Goal: Complete application form: Complete application form

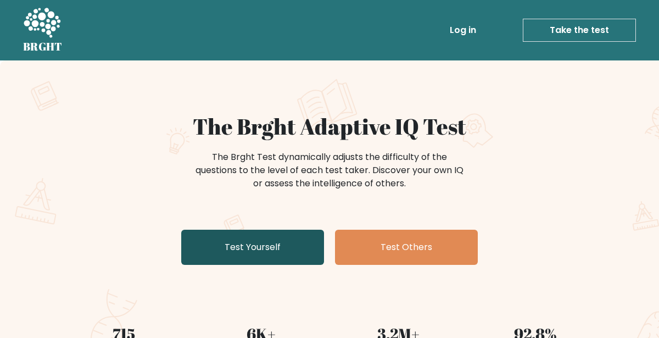
click at [295, 256] on link "Test Yourself" at bounding box center [252, 247] width 143 height 35
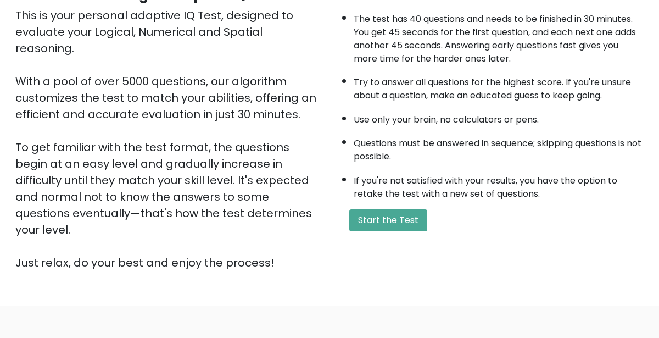
scroll to position [141, 0]
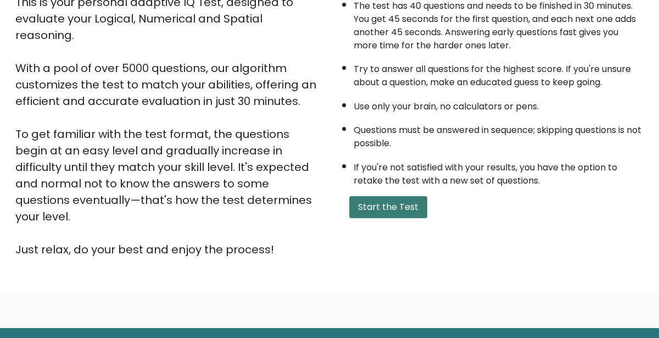
click at [368, 198] on button "Start the Test" at bounding box center [388, 207] width 78 height 22
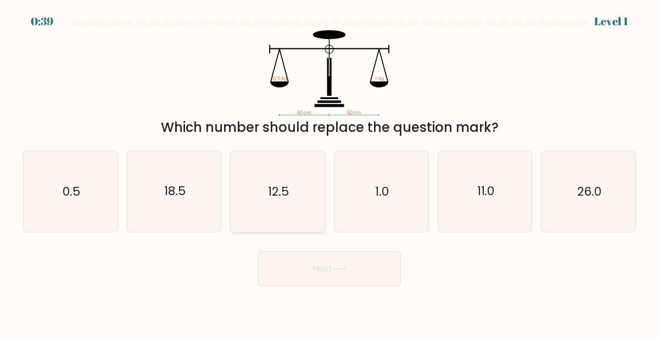
click at [280, 211] on icon "12.5" at bounding box center [277, 191] width 81 height 81
click at [329, 172] on input "c. 12.5" at bounding box center [329, 170] width 1 height 3
radio input "true"
click at [317, 273] on button "Next" at bounding box center [329, 268] width 143 height 35
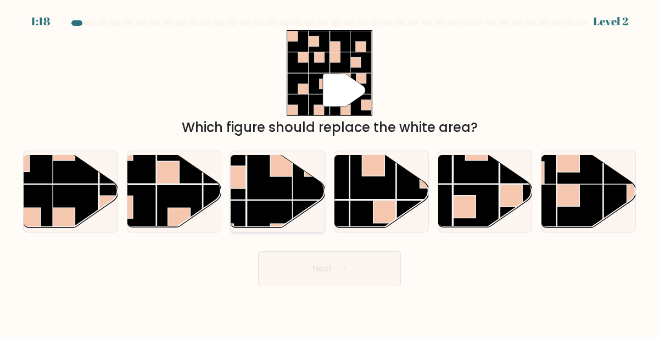
click at [255, 191] on rect at bounding box center [270, 177] width 46 height 46
click at [329, 172] on input "c." at bounding box center [329, 170] width 1 height 3
radio input "true"
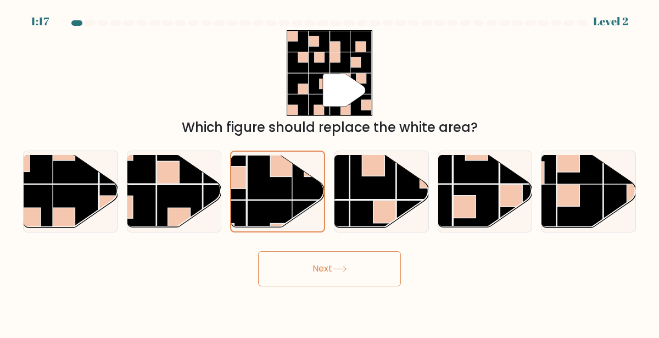
click at [316, 269] on button "Next" at bounding box center [329, 268] width 143 height 35
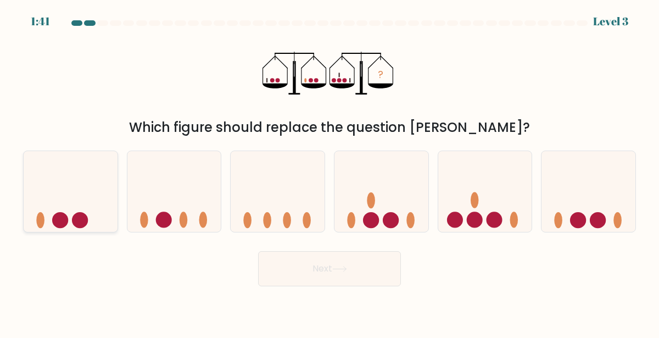
click at [100, 213] on icon at bounding box center [71, 191] width 94 height 77
click at [329, 172] on input "a." at bounding box center [329, 170] width 1 height 3
radio input "true"
click at [364, 261] on button "Next" at bounding box center [329, 268] width 143 height 35
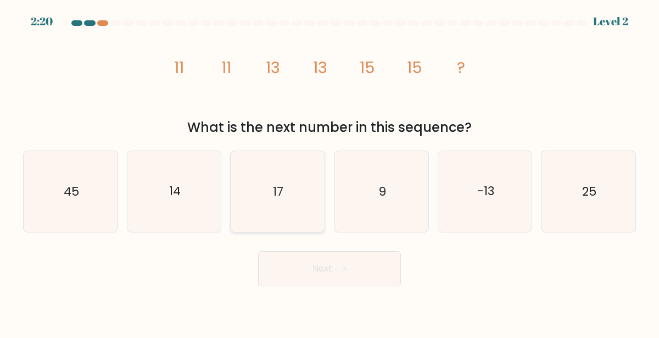
click at [271, 215] on icon "17" at bounding box center [277, 191] width 81 height 81
click at [329, 172] on input "c. 17" at bounding box center [329, 170] width 1 height 3
radio input "true"
click at [324, 276] on button "Next" at bounding box center [329, 268] width 143 height 35
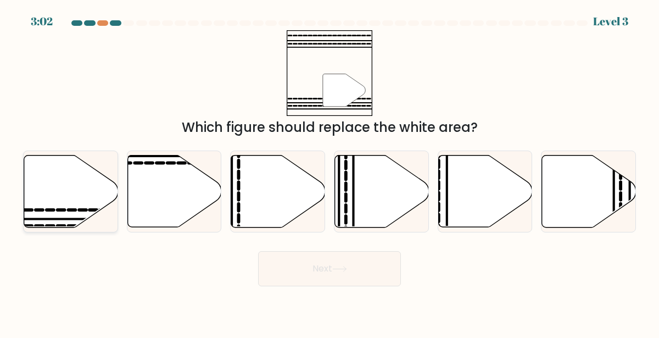
click at [69, 192] on icon at bounding box center [71, 191] width 94 height 72
click at [329, 172] on input "a." at bounding box center [329, 170] width 1 height 3
radio input "true"
click at [318, 276] on button "Next" at bounding box center [329, 268] width 143 height 35
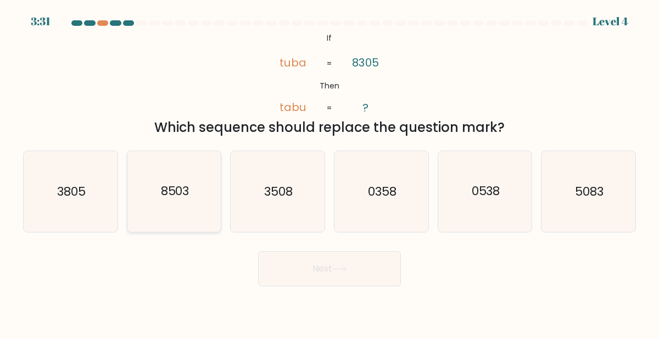
click at [180, 209] on icon "8503" at bounding box center [174, 191] width 81 height 81
click at [329, 172] on input "b. 8503" at bounding box center [329, 170] width 1 height 3
radio input "true"
click at [312, 269] on button "Next" at bounding box center [329, 268] width 143 height 35
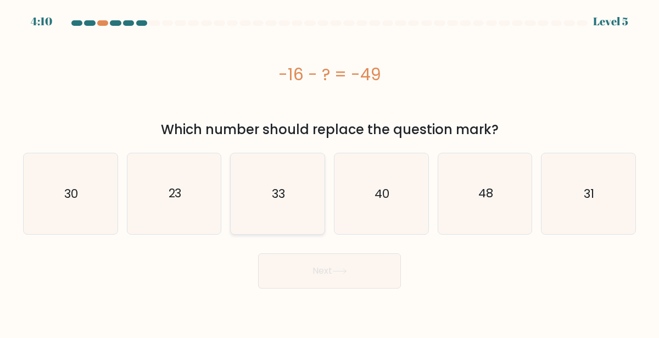
click at [264, 213] on icon "33" at bounding box center [277, 193] width 81 height 81
click at [329, 172] on input "c. 33" at bounding box center [329, 170] width 1 height 3
radio input "true"
click at [315, 270] on button "Next" at bounding box center [329, 270] width 143 height 35
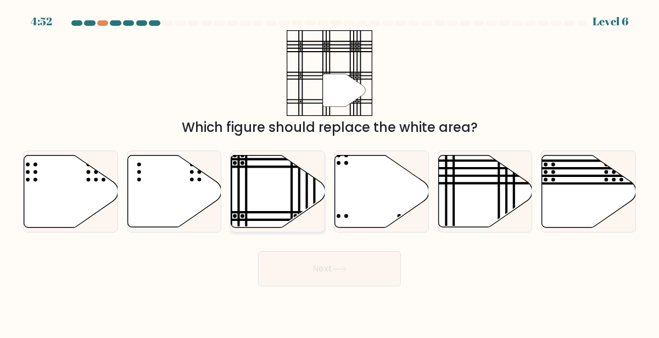
click at [270, 203] on icon at bounding box center [278, 191] width 94 height 72
click at [329, 172] on input "c." at bounding box center [329, 170] width 1 height 3
radio input "true"
click at [339, 267] on icon at bounding box center [339, 269] width 15 height 6
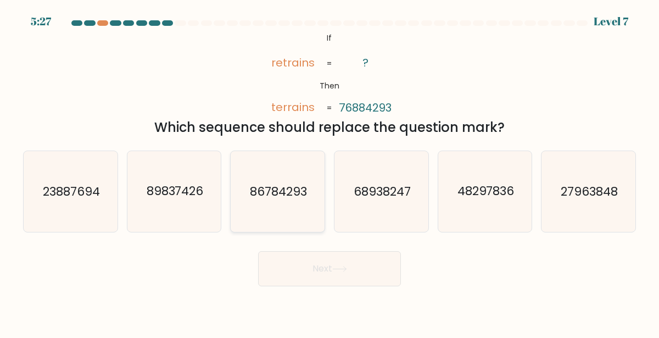
click at [289, 189] on text "86784293" at bounding box center [278, 191] width 57 height 17
click at [329, 172] on input "c. 86784293" at bounding box center [329, 170] width 1 height 3
radio input "true"
click at [335, 270] on icon at bounding box center [339, 269] width 15 height 6
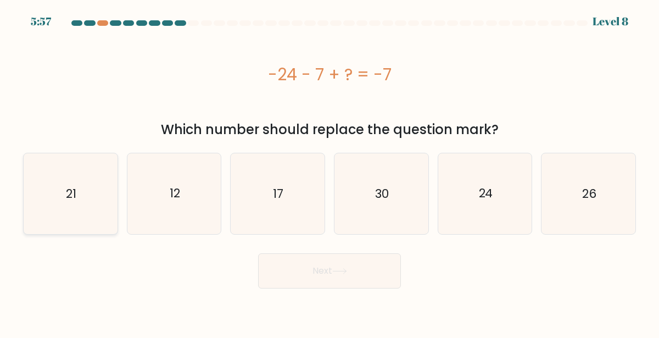
click at [48, 211] on icon "21" at bounding box center [70, 193] width 81 height 81
click at [329, 172] on input "a. 21" at bounding box center [329, 170] width 1 height 3
radio input "true"
click at [157, 223] on icon "12" at bounding box center [174, 193] width 81 height 81
click at [329, 172] on input "b. 12" at bounding box center [329, 170] width 1 height 3
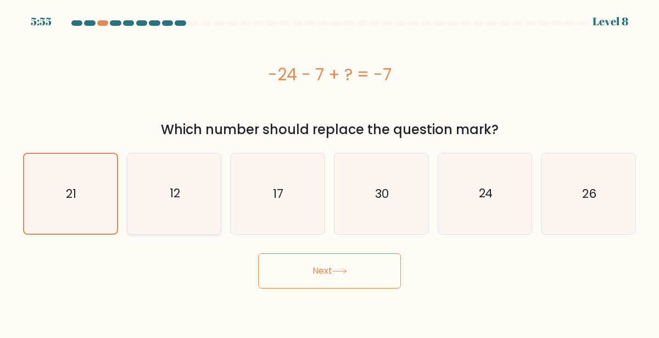
radio input "true"
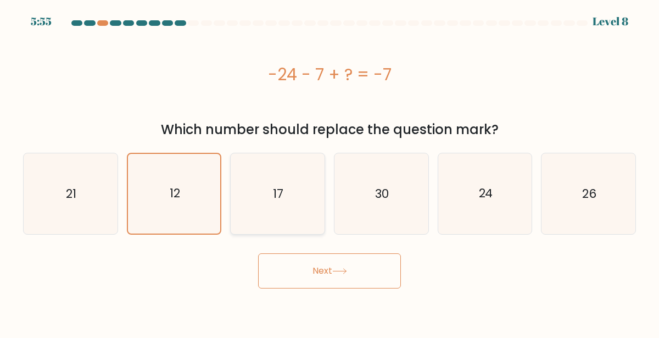
click at [292, 203] on icon "17" at bounding box center [277, 193] width 81 height 81
click at [329, 172] on input "c. 17" at bounding box center [329, 170] width 1 height 3
radio input "true"
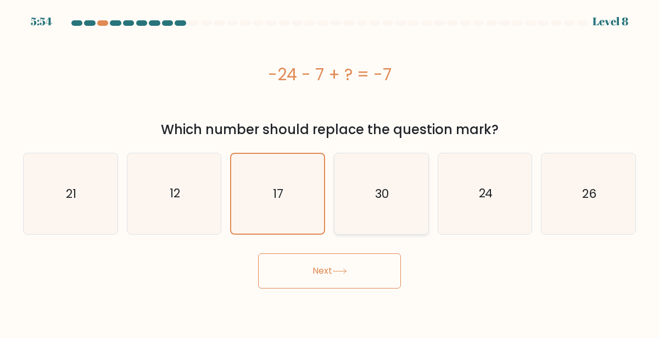
click at [357, 213] on icon "30" at bounding box center [381, 193] width 81 height 81
click at [330, 172] on input "d. 30" at bounding box center [329, 170] width 1 height 3
radio input "true"
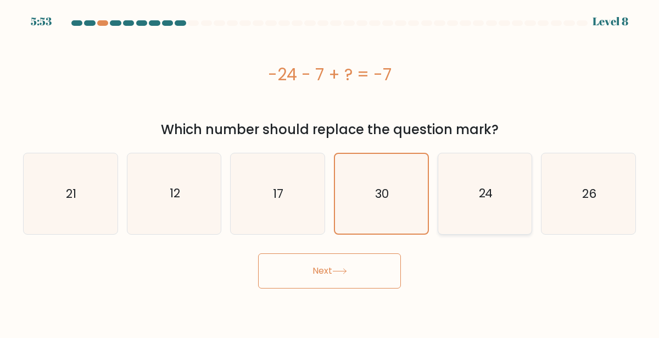
click at [471, 210] on icon "24" at bounding box center [485, 193] width 81 height 81
click at [330, 172] on input "e. 24" at bounding box center [329, 170] width 1 height 3
radio input "true"
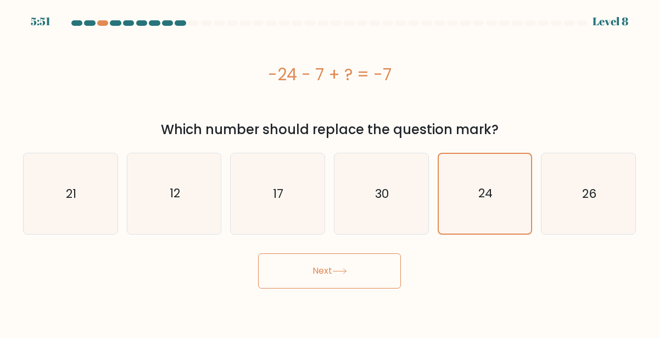
click at [372, 266] on button "Next" at bounding box center [329, 270] width 143 height 35
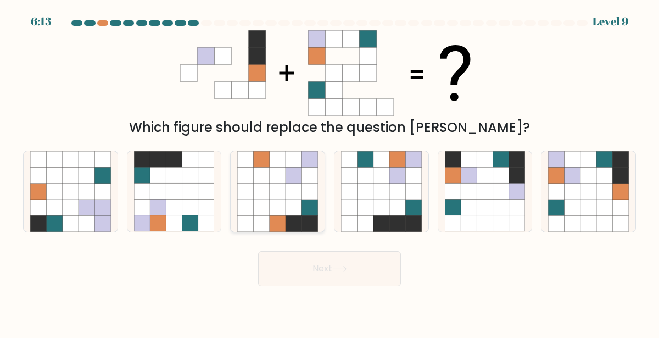
click at [285, 201] on icon at bounding box center [278, 207] width 16 height 16
click at [329, 172] on input "c." at bounding box center [329, 170] width 1 height 3
radio input "true"
click at [326, 284] on button "Next" at bounding box center [329, 268] width 143 height 35
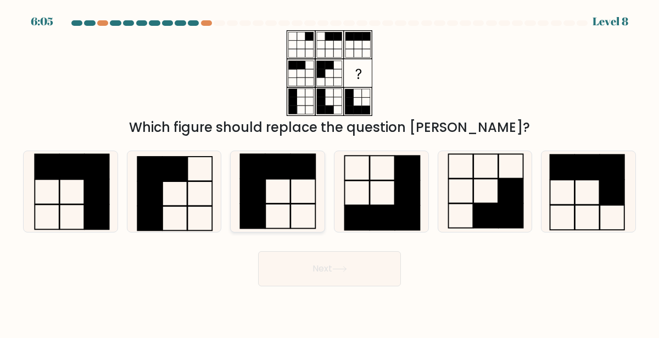
click at [290, 195] on rect at bounding box center [278, 191] width 25 height 24
click at [329, 172] on input "c." at bounding box center [329, 170] width 1 height 3
radio input "true"
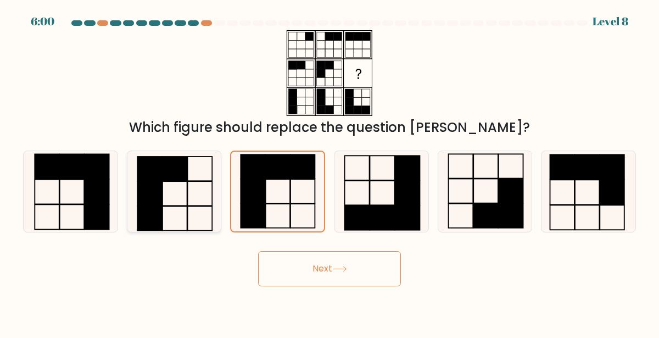
click at [159, 205] on rect at bounding box center [149, 194] width 25 height 24
click at [329, 172] on input "b." at bounding box center [329, 170] width 1 height 3
radio input "true"
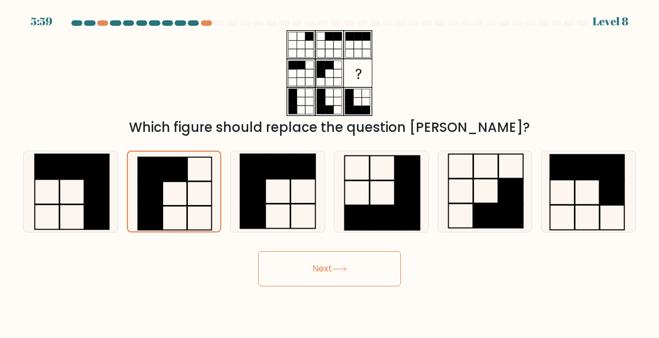
click at [305, 265] on button "Next" at bounding box center [329, 268] width 143 height 35
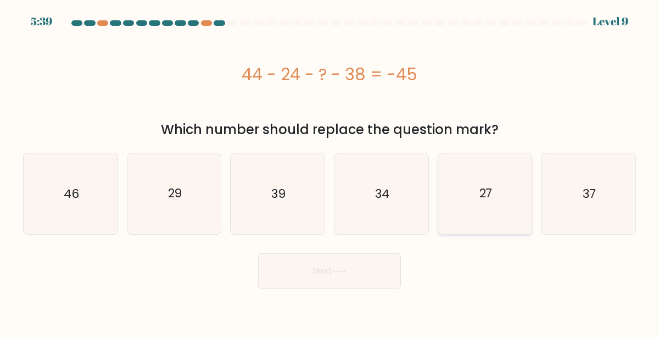
click at [479, 209] on icon "27" at bounding box center [485, 193] width 81 height 81
click at [330, 172] on input "e. 27" at bounding box center [329, 170] width 1 height 3
radio input "true"
click at [339, 282] on button "Next" at bounding box center [329, 270] width 143 height 35
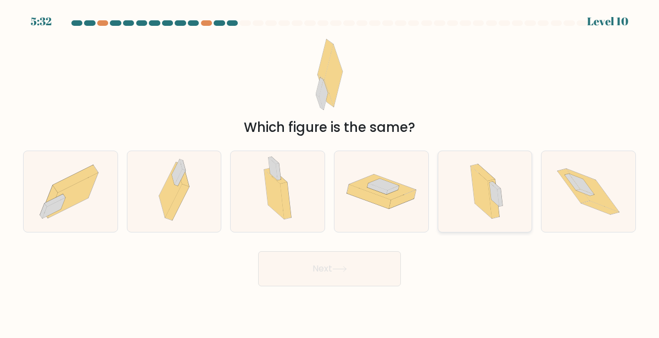
click at [491, 202] on icon at bounding box center [494, 199] width 12 height 39
click at [330, 172] on input "e." at bounding box center [329, 170] width 1 height 3
radio input "true"
click at [345, 278] on button "Next" at bounding box center [329, 268] width 143 height 35
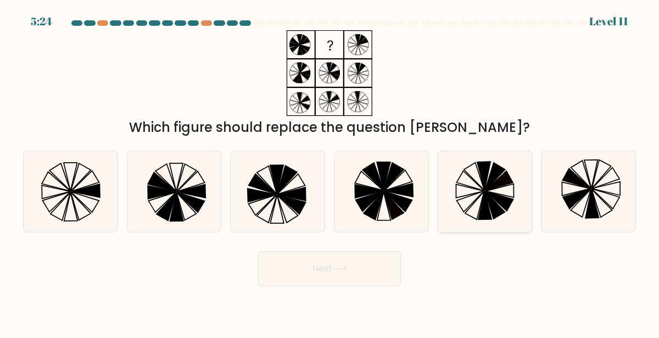
click at [482, 197] on icon at bounding box center [474, 206] width 19 height 29
click at [330, 172] on input "e." at bounding box center [329, 170] width 1 height 3
radio input "true"
click at [332, 271] on button "Next" at bounding box center [329, 268] width 143 height 35
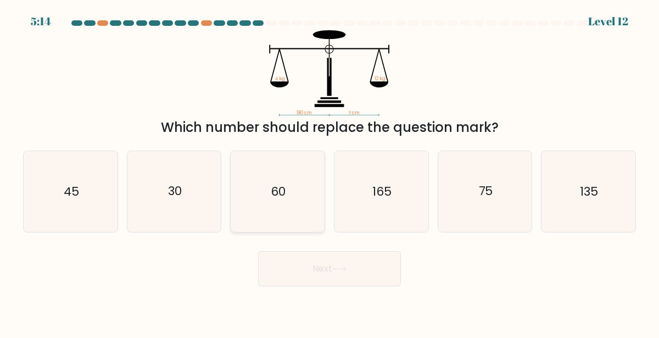
click at [286, 188] on icon "60" at bounding box center [277, 191] width 81 height 81
click at [329, 172] on input "c. 60" at bounding box center [329, 170] width 1 height 3
radio input "true"
click at [310, 256] on button "Next" at bounding box center [329, 268] width 143 height 35
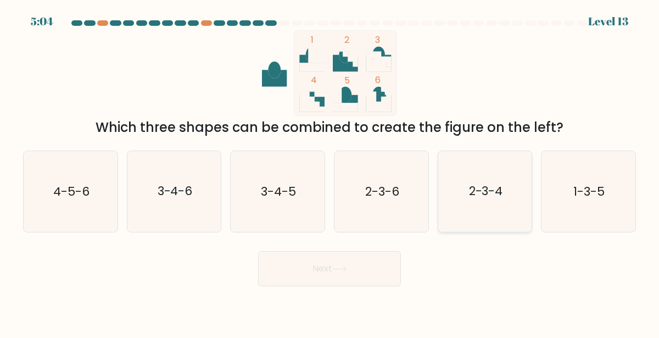
click at [496, 204] on icon "2-3-4" at bounding box center [485, 191] width 81 height 81
click at [330, 172] on input "e. 2-3-4" at bounding box center [329, 170] width 1 height 3
radio input "true"
click at [353, 264] on button "Next" at bounding box center [329, 268] width 143 height 35
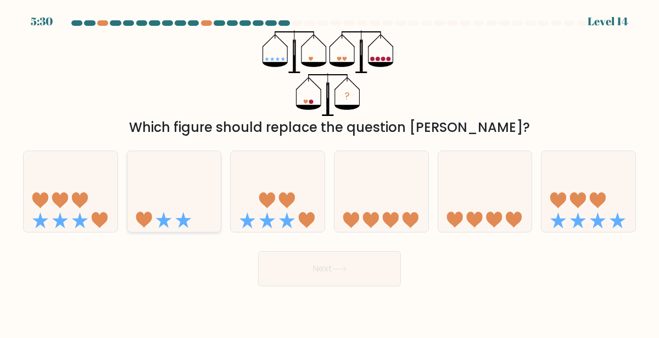
click at [146, 152] on div at bounding box center [174, 191] width 95 height 82
click at [329, 169] on input "b." at bounding box center [329, 170] width 1 height 3
radio input "true"
click at [286, 252] on button "Next" at bounding box center [329, 268] width 143 height 35
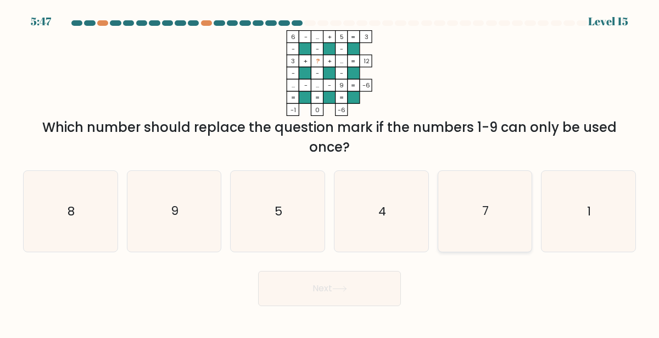
click at [462, 200] on icon "7" at bounding box center [485, 211] width 81 height 81
click at [330, 172] on input "e. 7" at bounding box center [329, 170] width 1 height 3
radio input "true"
click at [347, 291] on icon at bounding box center [339, 289] width 15 height 6
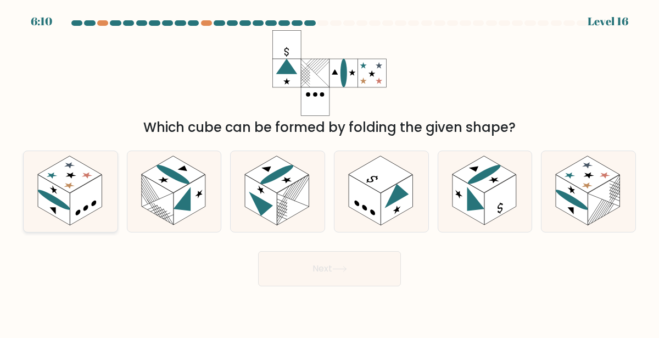
click at [76, 206] on rect at bounding box center [86, 200] width 32 height 51
click at [329, 172] on input "a." at bounding box center [329, 170] width 1 height 3
radio input "true"
click at [346, 269] on icon at bounding box center [339, 268] width 13 height 5
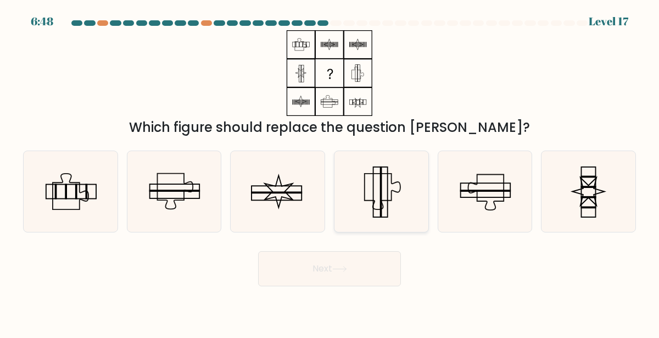
click at [376, 209] on icon at bounding box center [383, 192] width 36 height 36
click at [330, 172] on input "d." at bounding box center [329, 170] width 1 height 3
radio input "true"
click at [314, 269] on button "Next" at bounding box center [329, 268] width 143 height 35
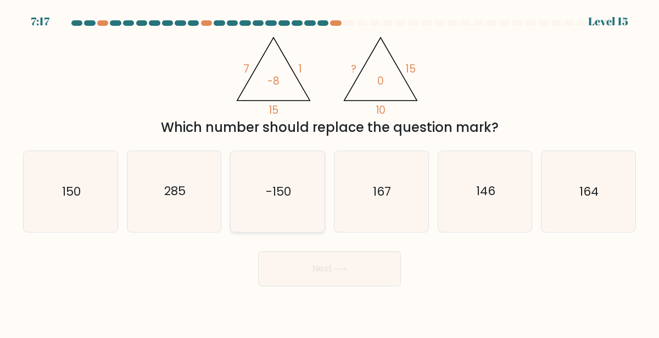
click at [271, 205] on icon "-150" at bounding box center [277, 191] width 81 height 81
click at [329, 172] on input "c. -150" at bounding box center [329, 170] width 1 height 3
radio input "true"
click at [311, 264] on button "Next" at bounding box center [329, 268] width 143 height 35
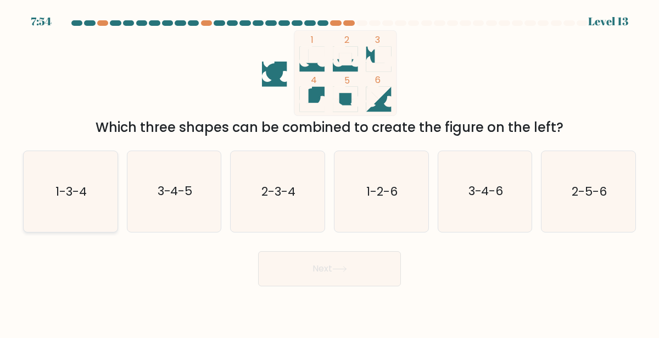
click at [87, 215] on icon "1-3-4" at bounding box center [70, 191] width 81 height 81
click at [329, 172] on input "a. 1-3-4" at bounding box center [329, 170] width 1 height 3
radio input "true"
click at [294, 286] on body "7:53 Level 13" at bounding box center [329, 169] width 659 height 338
click at [294, 277] on button "Next" at bounding box center [329, 268] width 143 height 35
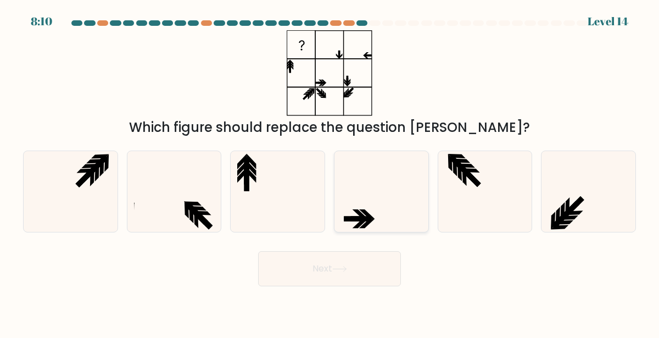
click at [405, 175] on icon at bounding box center [381, 191] width 81 height 81
click at [330, 172] on input "d." at bounding box center [329, 170] width 1 height 3
radio input "true"
click at [356, 271] on button "Next" at bounding box center [329, 268] width 143 height 35
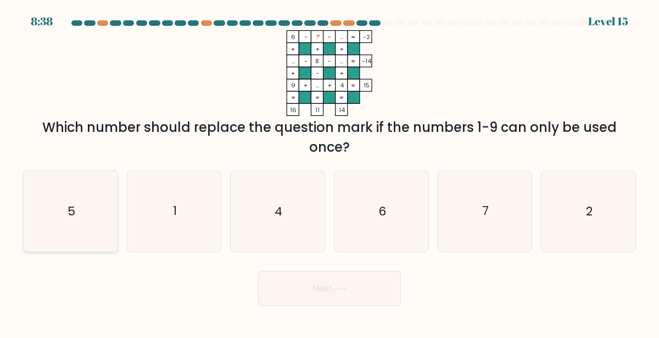
click at [90, 183] on icon "5" at bounding box center [70, 211] width 81 height 81
click at [329, 172] on input "a. 5" at bounding box center [329, 170] width 1 height 3
radio input "true"
click at [294, 292] on button "Next" at bounding box center [329, 288] width 143 height 35
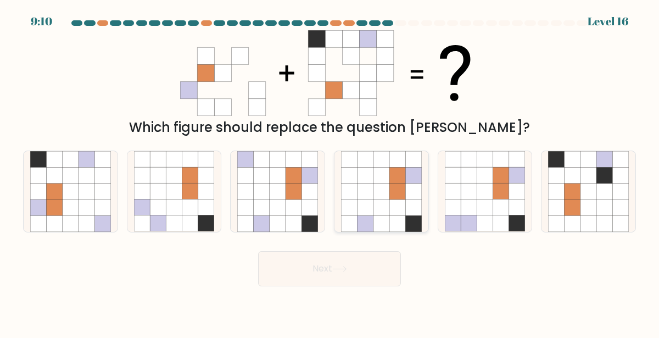
click at [394, 210] on icon at bounding box center [397, 207] width 16 height 16
click at [330, 172] on input "d." at bounding box center [329, 170] width 1 height 3
radio input "true"
click at [378, 260] on button "Next" at bounding box center [329, 268] width 143 height 35
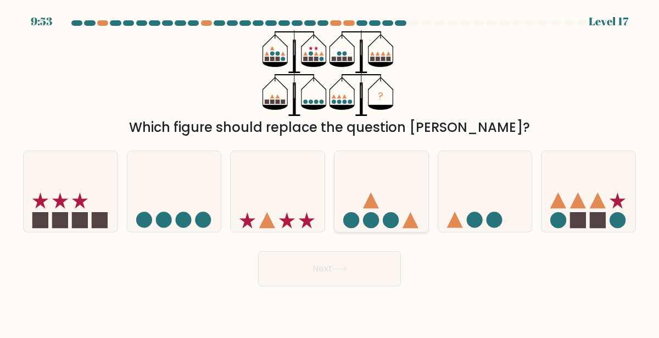
click at [423, 223] on icon at bounding box center [381, 191] width 94 height 77
click at [330, 172] on input "d." at bounding box center [329, 170] width 1 height 3
radio input "true"
click at [376, 253] on button "Next" at bounding box center [329, 268] width 143 height 35
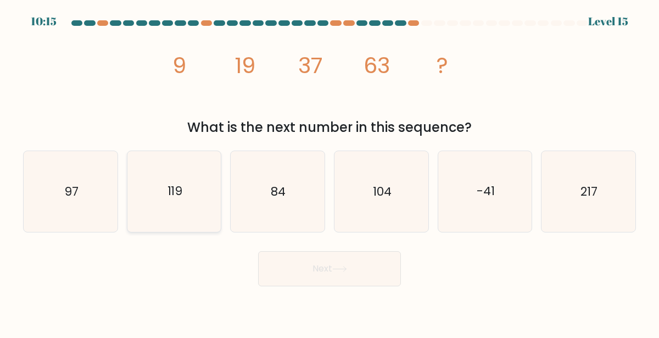
click at [178, 218] on icon "119" at bounding box center [174, 191] width 81 height 81
click at [329, 172] on input "b. 119" at bounding box center [329, 170] width 1 height 3
radio input "true"
click at [188, 196] on icon "119" at bounding box center [175, 192] width 80 height 80
click at [329, 172] on input "b. 119" at bounding box center [329, 170] width 1 height 3
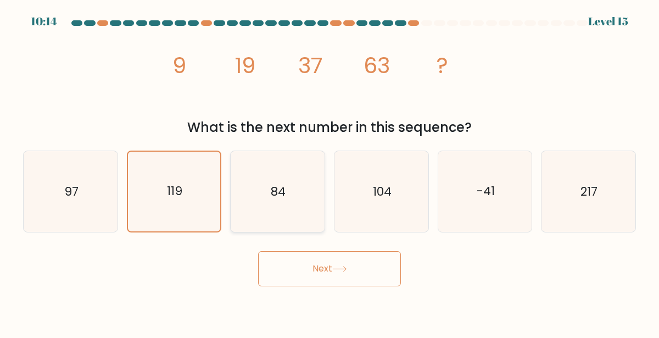
click at [250, 204] on icon "84" at bounding box center [277, 191] width 81 height 81
click at [329, 172] on input "c. 84" at bounding box center [329, 170] width 1 height 3
radio input "true"
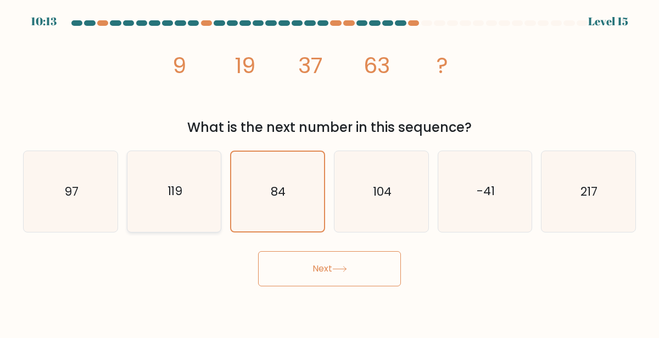
click at [177, 203] on icon "119" at bounding box center [174, 191] width 81 height 81
click at [329, 172] on input "b. 119" at bounding box center [329, 170] width 1 height 3
radio input "true"
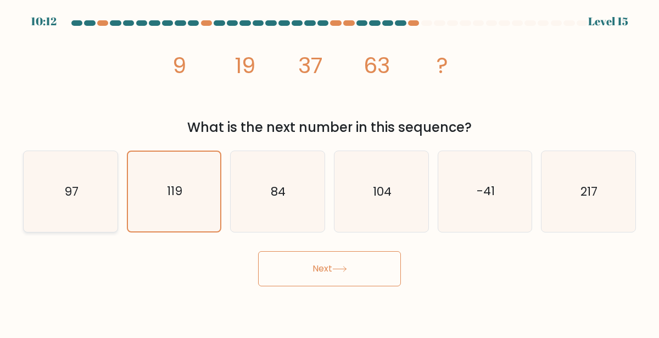
click at [82, 197] on icon "97" at bounding box center [70, 191] width 81 height 81
click at [329, 172] on input "a. 97" at bounding box center [329, 170] width 1 height 3
radio input "true"
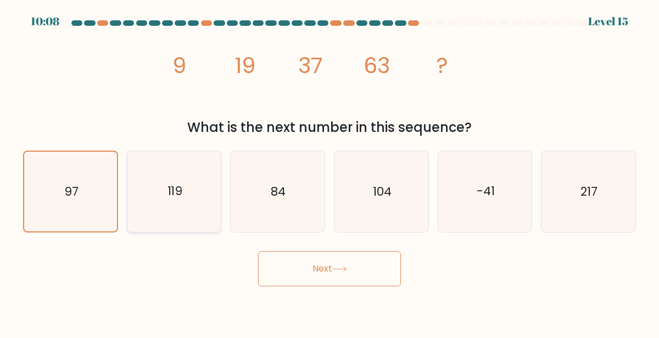
click at [191, 205] on icon "119" at bounding box center [174, 191] width 81 height 81
click at [329, 172] on input "b. 119" at bounding box center [329, 170] width 1 height 3
radio input "true"
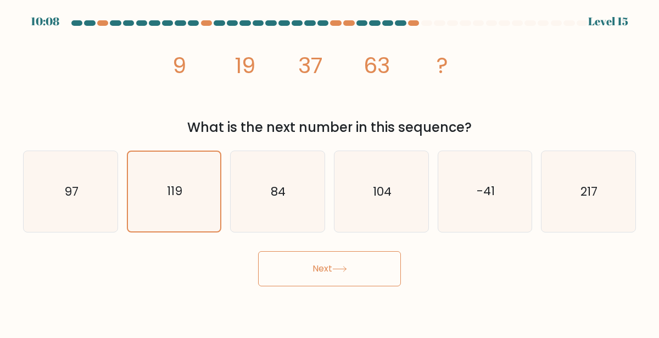
click at [291, 261] on button "Next" at bounding box center [329, 268] width 143 height 35
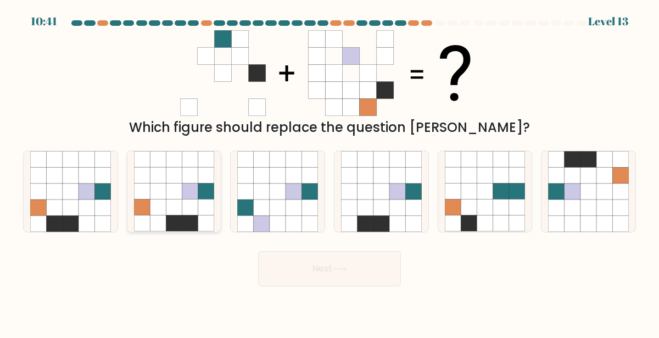
click at [170, 205] on icon at bounding box center [174, 207] width 16 height 16
click at [329, 172] on input "b." at bounding box center [329, 170] width 1 height 3
radio input "true"
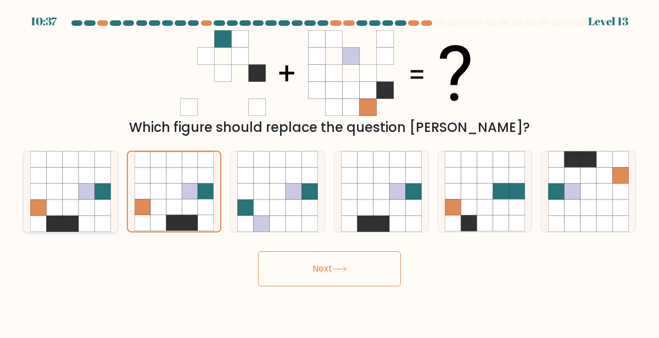
click at [59, 208] on icon at bounding box center [54, 207] width 16 height 16
click at [329, 172] on input "a." at bounding box center [329, 170] width 1 height 3
radio input "true"
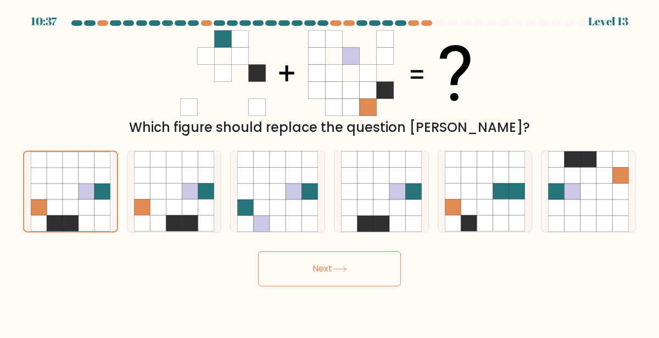
click at [338, 276] on button "Next" at bounding box center [329, 268] width 143 height 35
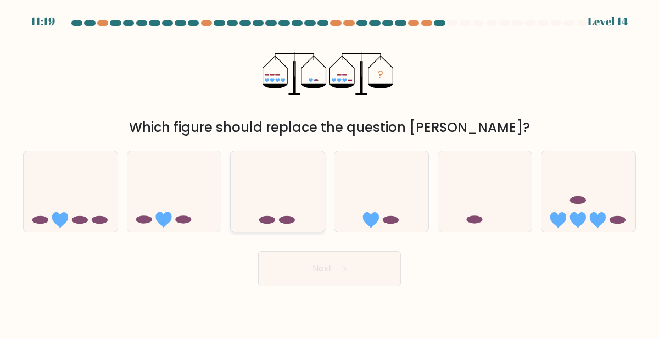
click at [311, 187] on icon at bounding box center [278, 191] width 94 height 77
click at [329, 172] on input "c." at bounding box center [329, 170] width 1 height 3
radio input "true"
click at [327, 255] on button "Next" at bounding box center [329, 268] width 143 height 35
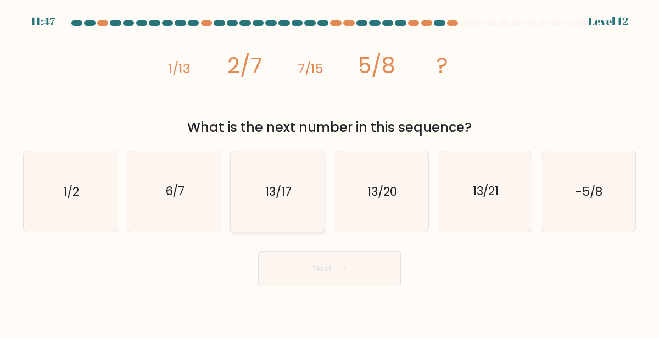
click at [275, 205] on icon "13/17" at bounding box center [277, 191] width 81 height 81
click at [329, 172] on input "c. 13/17" at bounding box center [329, 170] width 1 height 3
radio input "true"
click at [305, 268] on button "Next" at bounding box center [329, 268] width 143 height 35
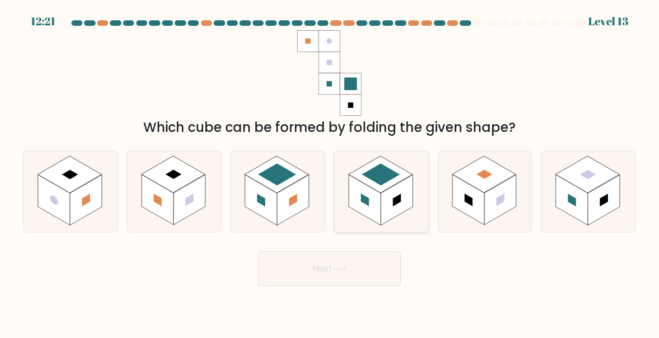
click at [382, 212] on rect at bounding box center [397, 200] width 32 height 51
click at [330, 172] on input "d." at bounding box center [329, 170] width 1 height 3
radio input "true"
click at [374, 274] on button "Next" at bounding box center [329, 268] width 143 height 35
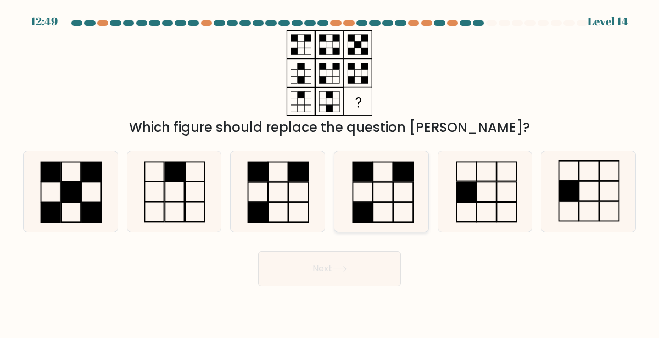
click at [374, 199] on icon at bounding box center [381, 191] width 81 height 81
click at [330, 172] on input "d." at bounding box center [329, 170] width 1 height 3
radio input "true"
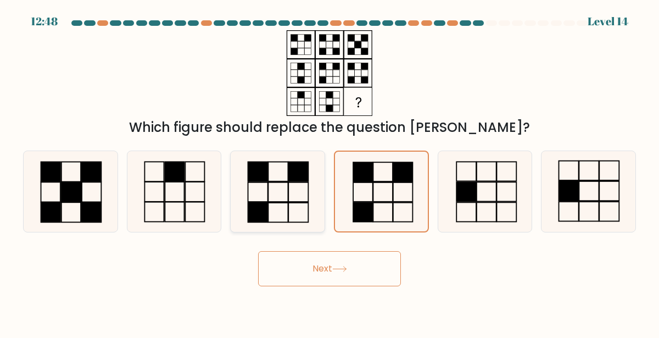
click at [312, 220] on icon at bounding box center [277, 191] width 81 height 81
click at [329, 172] on input "c." at bounding box center [329, 170] width 1 height 3
radio input "true"
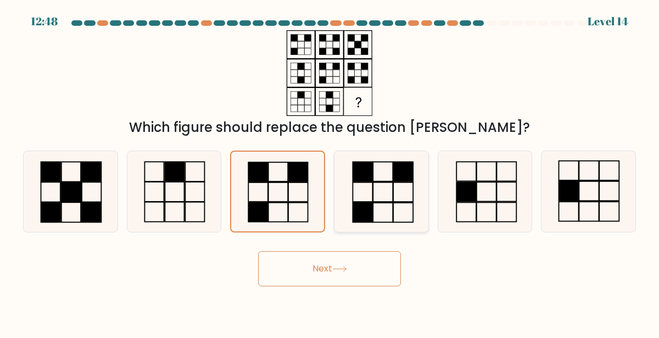
click at [373, 216] on rect at bounding box center [383, 212] width 20 height 19
click at [330, 172] on input "d." at bounding box center [329, 170] width 1 height 3
radio input "true"
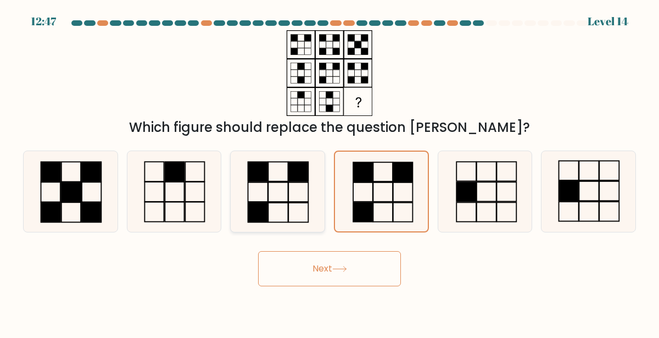
click at [314, 203] on icon at bounding box center [277, 191] width 81 height 81
click at [329, 172] on input "c." at bounding box center [329, 170] width 1 height 3
radio input "true"
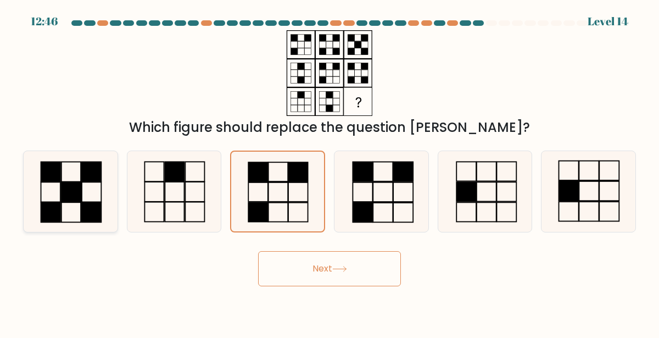
click at [96, 194] on icon at bounding box center [70, 191] width 81 height 81
click at [329, 172] on input "a." at bounding box center [329, 170] width 1 height 3
radio input "true"
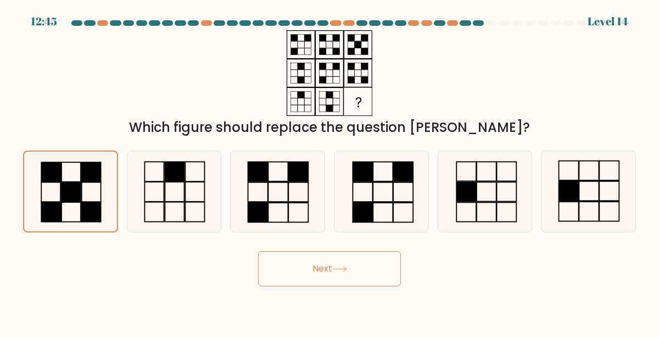
click at [338, 273] on button "Next" at bounding box center [329, 268] width 143 height 35
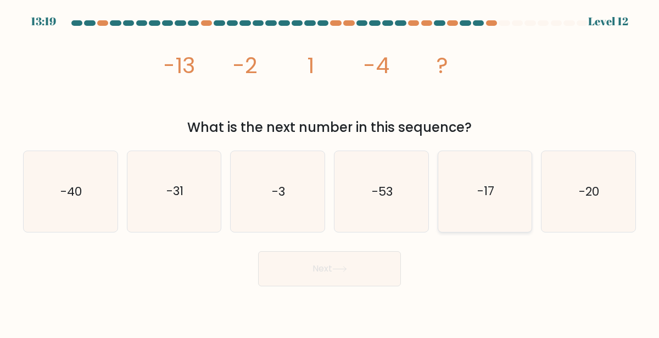
click at [506, 208] on icon "-17" at bounding box center [485, 191] width 81 height 81
click at [330, 172] on input "e. -17" at bounding box center [329, 170] width 1 height 3
radio input "true"
click at [355, 270] on button "Next" at bounding box center [329, 268] width 143 height 35
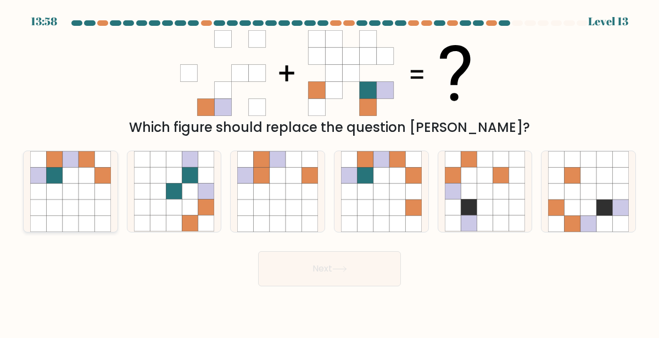
click at [82, 192] on icon at bounding box center [87, 191] width 16 height 16
click at [329, 172] on input "a." at bounding box center [329, 170] width 1 height 3
radio input "true"
click at [368, 263] on button "Next" at bounding box center [329, 268] width 143 height 35
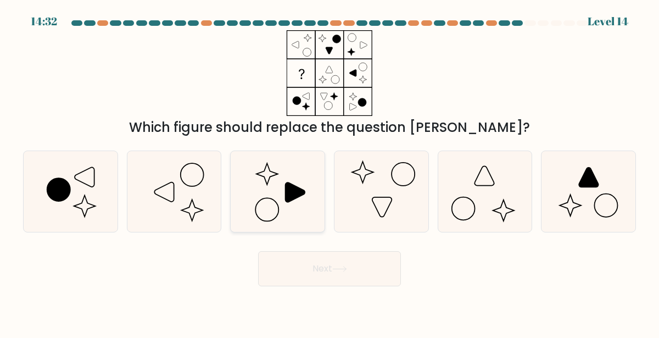
click at [261, 206] on icon at bounding box center [277, 191] width 81 height 81
click at [329, 172] on input "c." at bounding box center [329, 170] width 1 height 3
radio input "true"
click at [312, 277] on button "Next" at bounding box center [329, 268] width 143 height 35
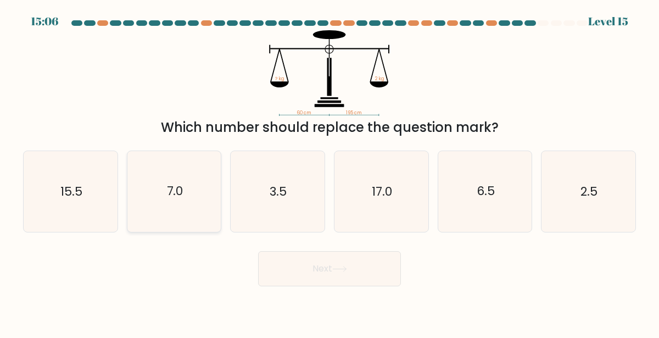
click at [154, 220] on icon "7.0" at bounding box center [174, 191] width 81 height 81
click at [329, 172] on input "b. 7.0" at bounding box center [329, 170] width 1 height 3
radio input "true"
click at [344, 281] on button "Next" at bounding box center [329, 268] width 143 height 35
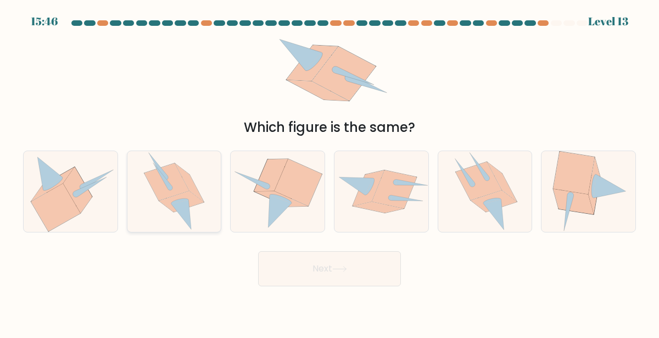
click at [170, 220] on icon at bounding box center [174, 191] width 61 height 81
click at [329, 172] on input "b." at bounding box center [329, 170] width 1 height 3
radio input "true"
click at [314, 270] on button "Next" at bounding box center [329, 268] width 143 height 35
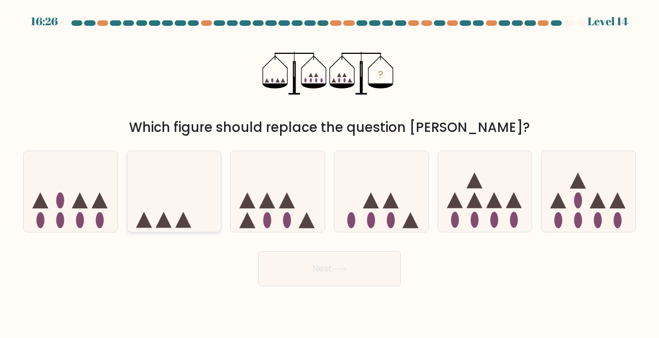
click at [198, 209] on icon at bounding box center [174, 191] width 94 height 77
click at [329, 172] on input "b." at bounding box center [329, 170] width 1 height 3
radio input "true"
click at [306, 256] on button "Next" at bounding box center [329, 268] width 143 height 35
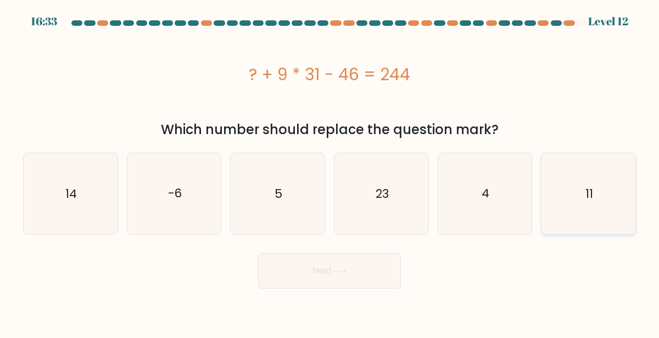
click at [601, 190] on icon "11" at bounding box center [588, 193] width 81 height 81
click at [330, 172] on input "f. 11" at bounding box center [329, 170] width 1 height 3
radio input "true"
click at [315, 282] on button "Next" at bounding box center [329, 270] width 143 height 35
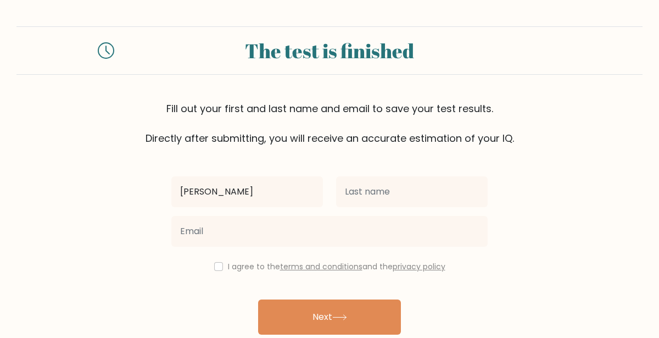
type input "lukas"
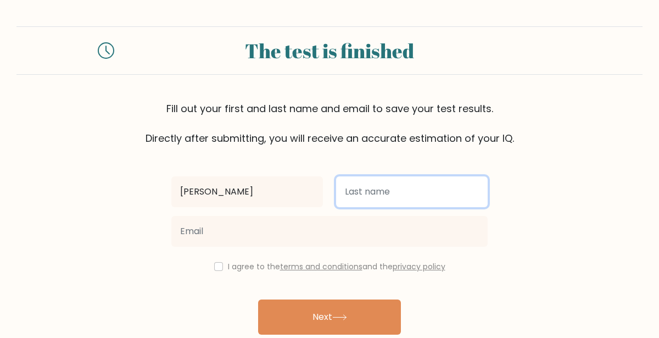
click at [384, 186] on input "text" at bounding box center [412, 191] width 152 height 31
type input "söderblom"
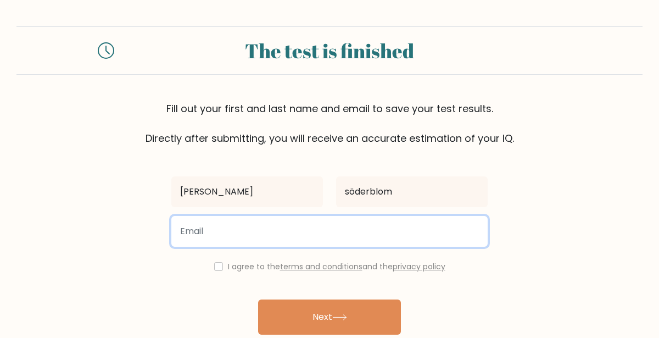
click at [242, 233] on input "email" at bounding box center [329, 231] width 316 height 31
type input "soderblomlukas@gmail.com"
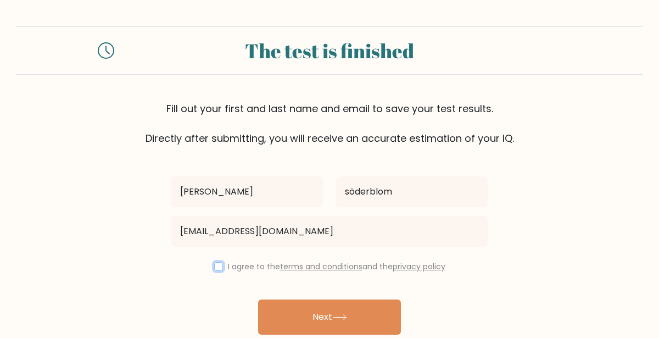
click at [216, 265] on input "checkbox" at bounding box center [218, 266] width 9 height 9
checkbox input "true"
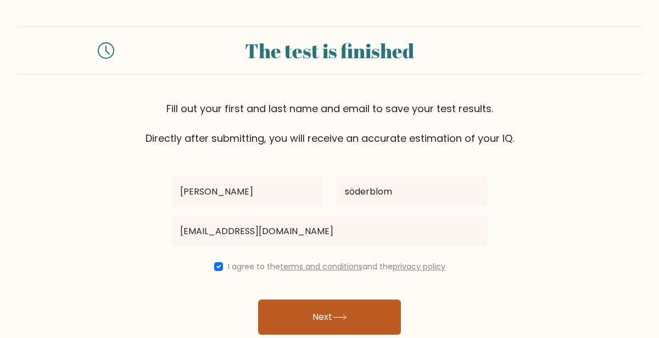
click at [301, 315] on button "Next" at bounding box center [329, 316] width 143 height 35
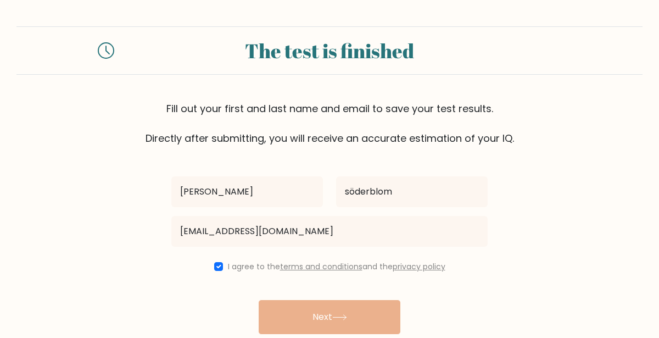
scroll to position [47, 0]
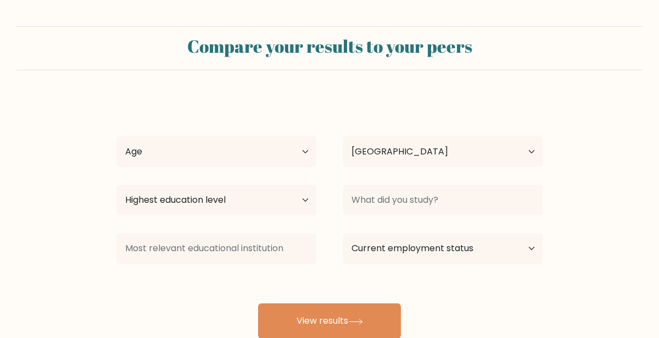
select select "SE"
click at [255, 157] on select "Age Under [DEMOGRAPHIC_DATA] [DEMOGRAPHIC_DATA] [DEMOGRAPHIC_DATA] [DEMOGRAPHIC…" at bounding box center [216, 151] width 200 height 31
select select "min_18"
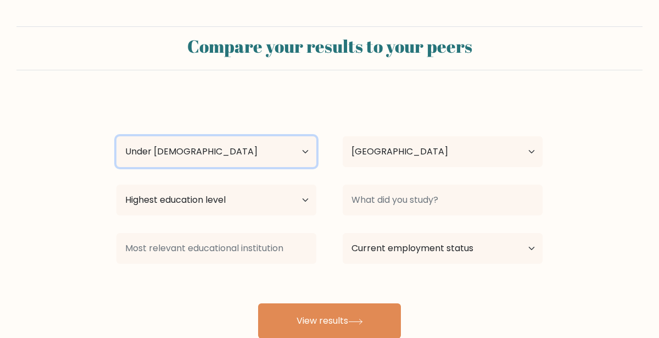
click at [116, 136] on select "Age Under [DEMOGRAPHIC_DATA] [DEMOGRAPHIC_DATA] [DEMOGRAPHIC_DATA] [DEMOGRAPHIC…" at bounding box center [216, 151] width 200 height 31
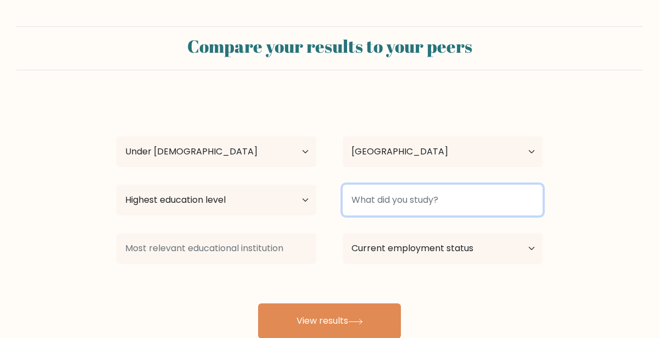
click at [386, 204] on input at bounding box center [443, 200] width 200 height 31
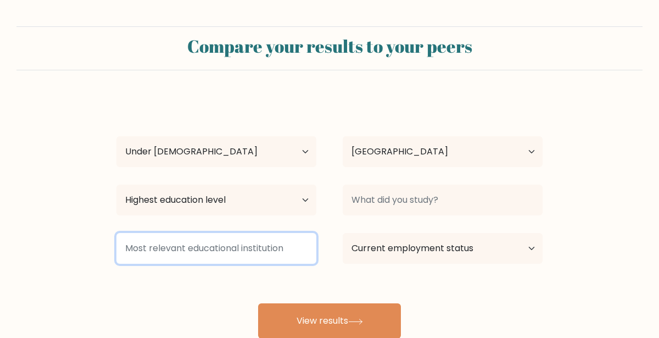
click at [249, 250] on input at bounding box center [216, 248] width 200 height 31
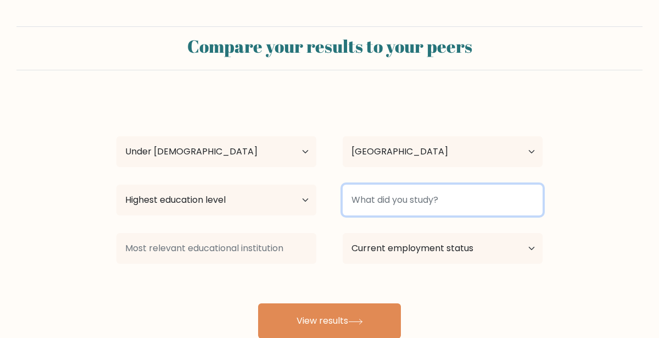
click at [411, 197] on input at bounding box center [443, 200] width 200 height 31
type input "ekonomi"
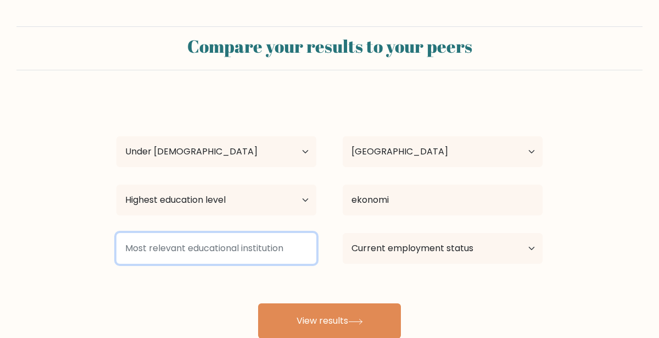
click at [280, 247] on input at bounding box center [216, 248] width 200 height 31
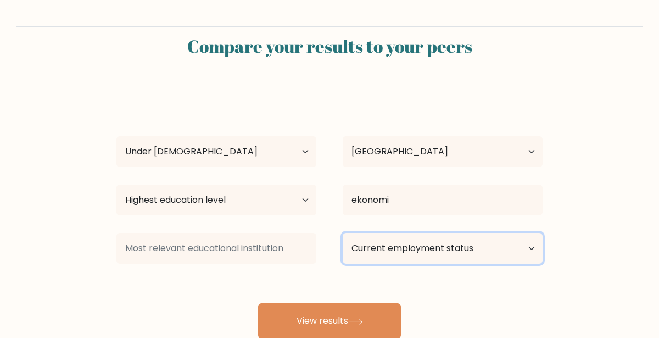
click at [394, 254] on select "Current employment status Employed Student Retired Other / prefer not to answer" at bounding box center [443, 248] width 200 height 31
click at [343, 233] on select "Current employment status Employed Student Retired Other / prefer not to answer" at bounding box center [443, 248] width 200 height 31
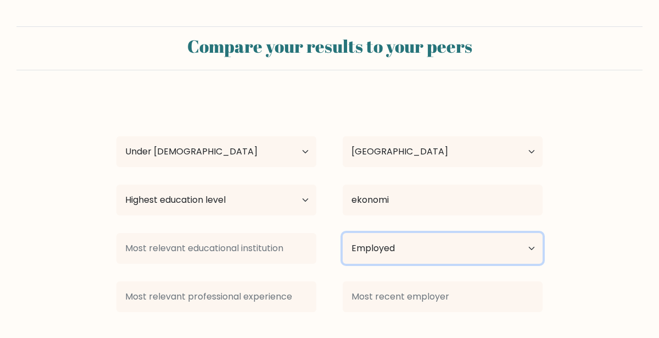
click at [374, 249] on select "Current employment status Employed Student Retired Other / prefer not to answer" at bounding box center [443, 248] width 200 height 31
click at [343, 233] on select "Current employment status Employed Student Retired Other / prefer not to answer" at bounding box center [443, 248] width 200 height 31
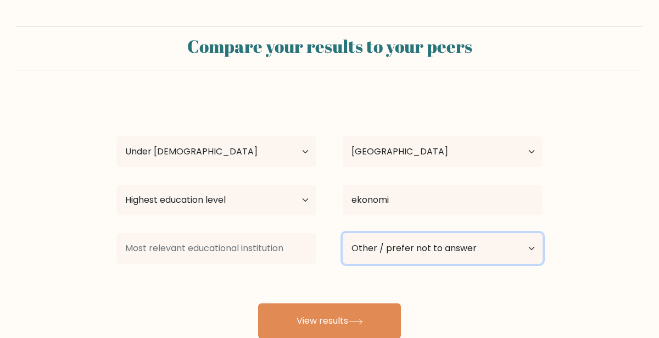
click at [398, 253] on select "Current employment status Employed Student Retired Other / prefer not to answer" at bounding box center [443, 248] width 200 height 31
select select "student"
click at [343, 233] on select "Current employment status Employed Student Retired Other / prefer not to answer" at bounding box center [443, 248] width 200 height 31
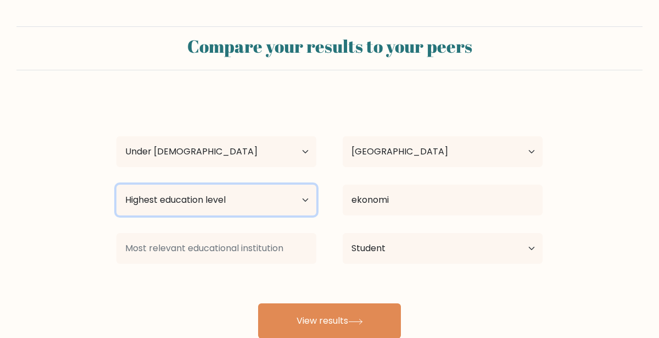
click at [293, 211] on select "Highest education level No schooling Primary Lower Secondary Upper Secondary Oc…" at bounding box center [216, 200] width 200 height 31
select select "primary"
click at [116, 185] on select "Highest education level No schooling Primary Lower Secondary Upper Secondary Oc…" at bounding box center [216, 200] width 200 height 31
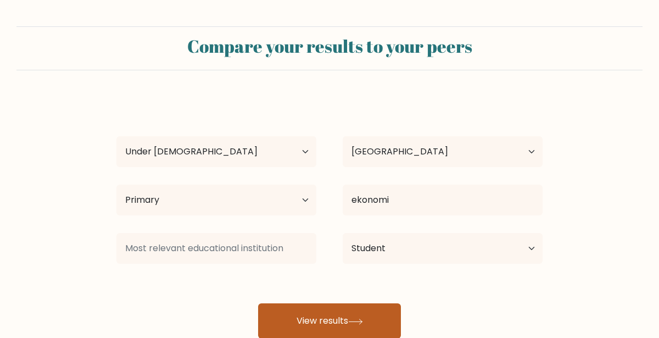
click at [319, 321] on button "View results" at bounding box center [329, 320] width 143 height 35
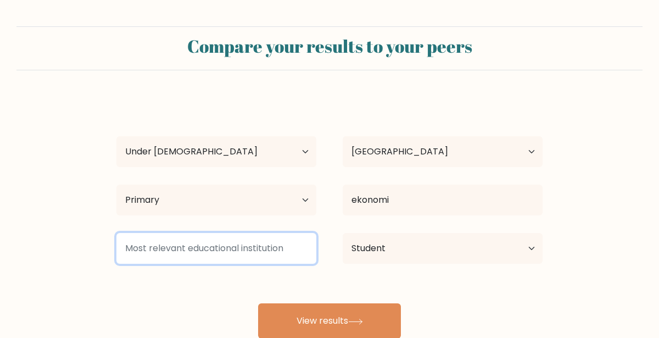
click at [244, 249] on input at bounding box center [216, 248] width 200 height 31
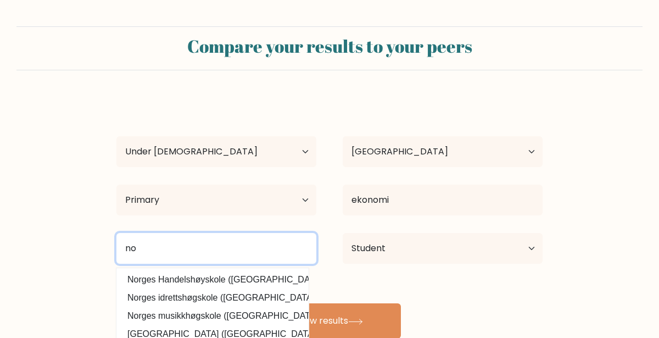
type input "n"
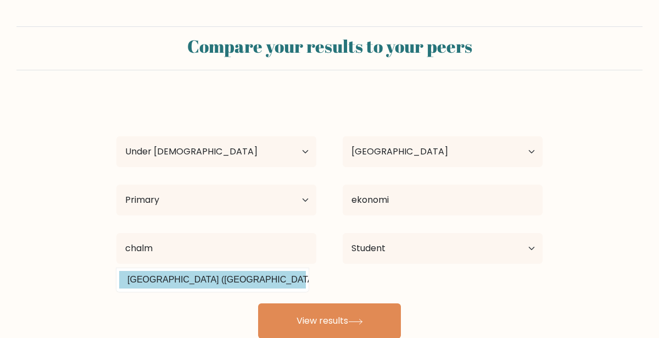
click at [236, 279] on option "[GEOGRAPHIC_DATA] ([GEOGRAPHIC_DATA])" at bounding box center [212, 280] width 187 height 18
type input "[GEOGRAPHIC_DATA]"
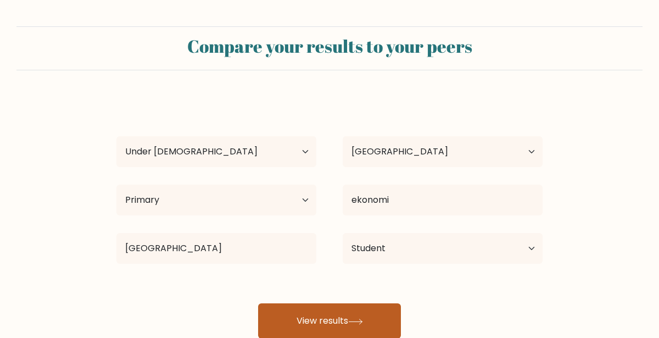
click at [298, 309] on button "View results" at bounding box center [329, 320] width 143 height 35
